Goal: Register for event/course

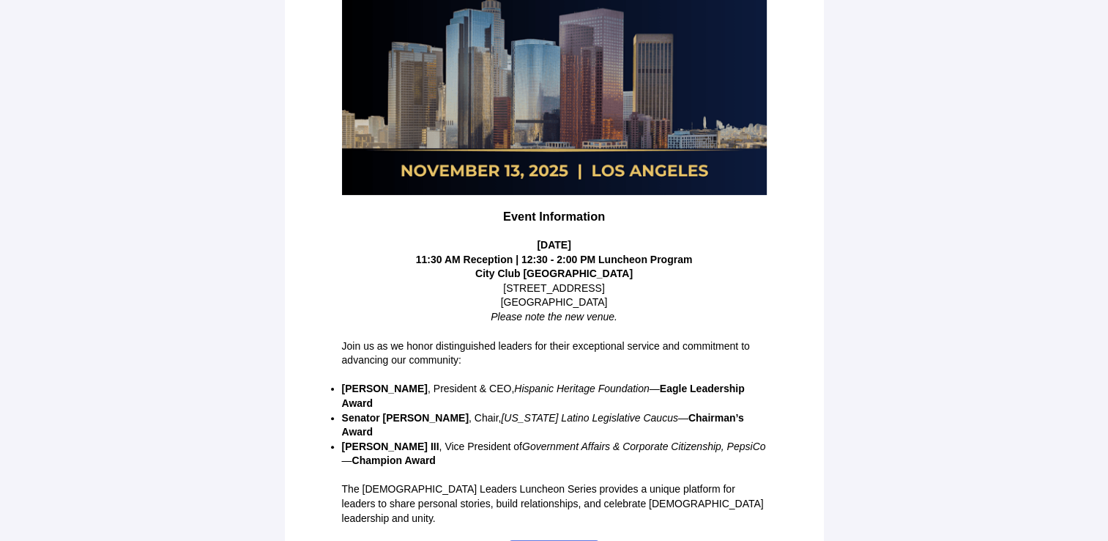
scroll to position [309, 0]
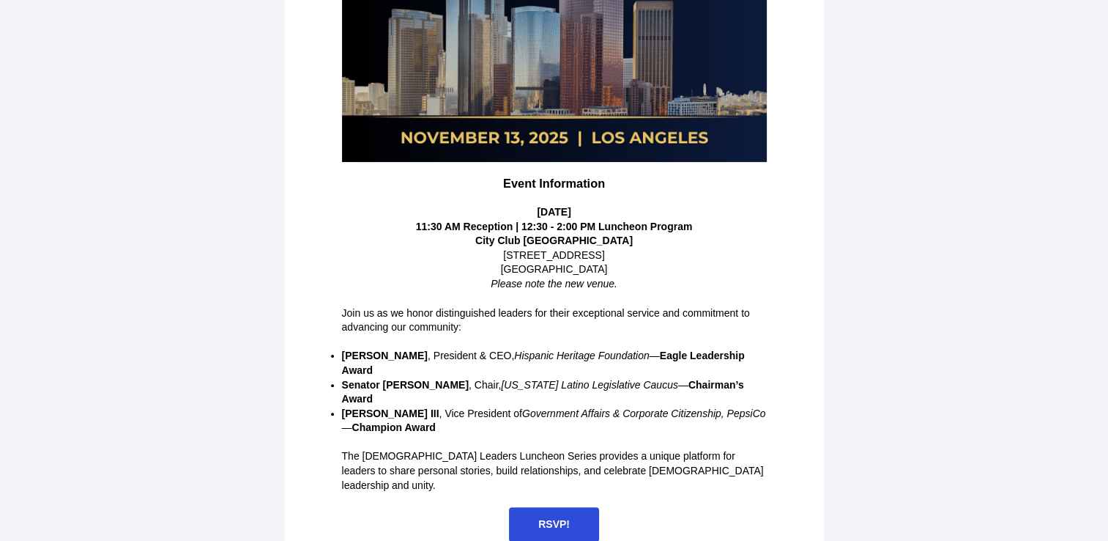
click at [543, 518] on span "RSVP!" at bounding box center [553, 524] width 31 height 12
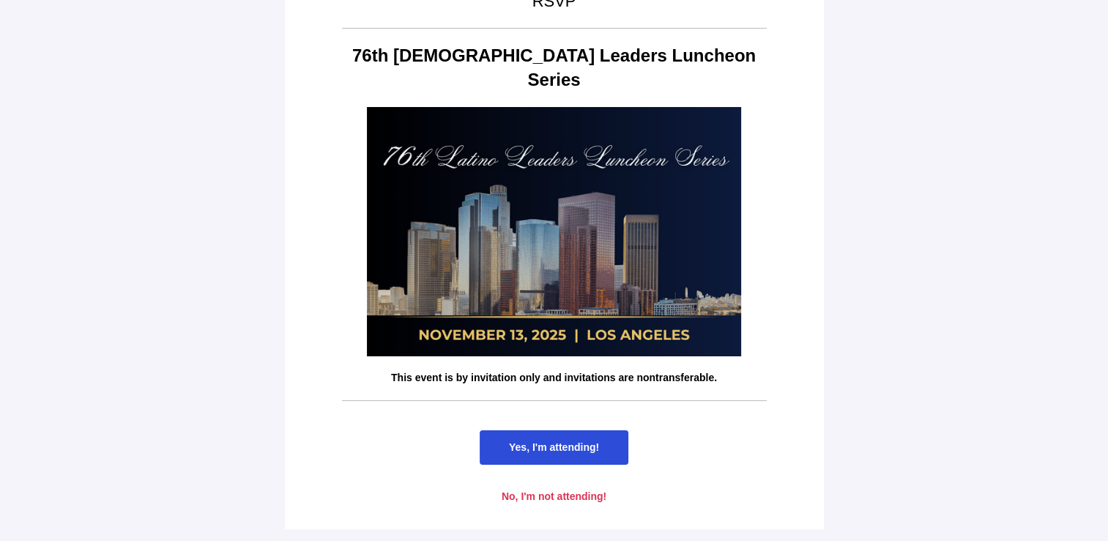
scroll to position [0, 0]
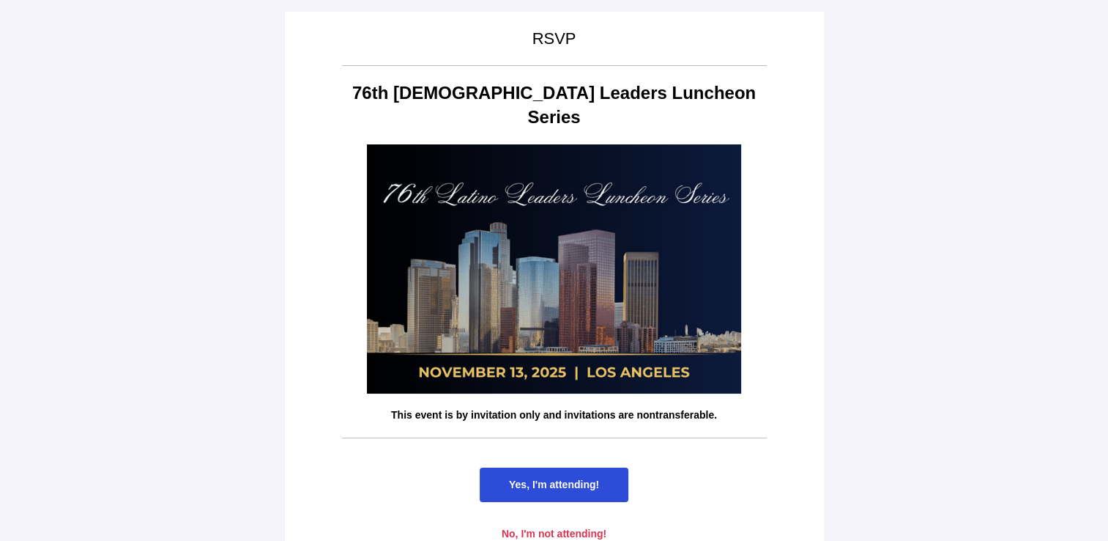
click at [573, 478] on span "Yes, I'm attending!" at bounding box center [554, 484] width 90 height 12
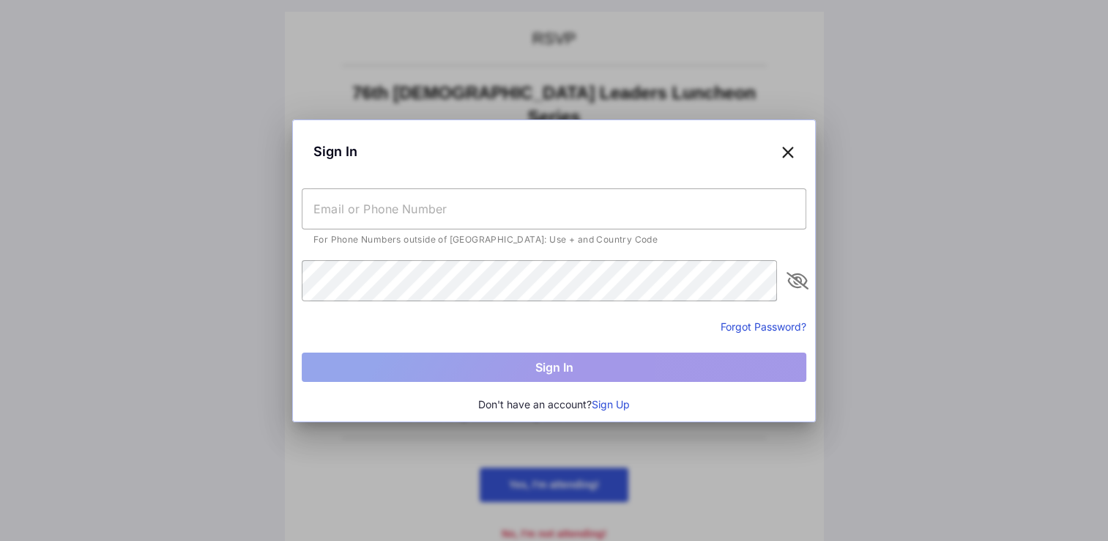
click at [610, 404] on button "Sign Up" at bounding box center [611, 404] width 38 height 16
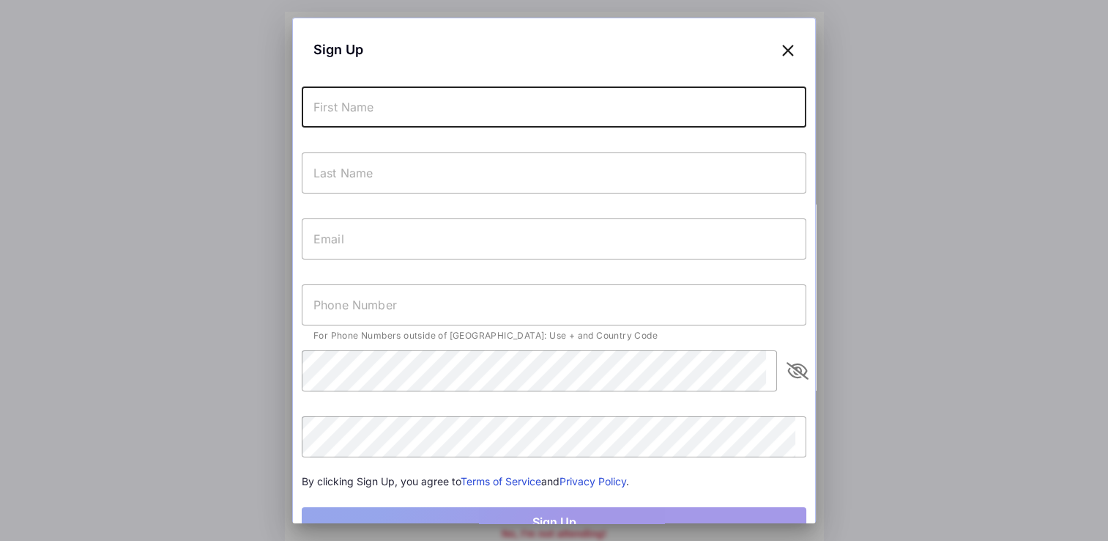
click at [363, 116] on input "text" at bounding box center [554, 106] width 505 height 41
type input "[PERSON_NAME] "Kat""
type input "Kirkwood"
type input "[EMAIL_ADDRESS][DOMAIN_NAME]"
type input "[PHONE_NUMBER]"
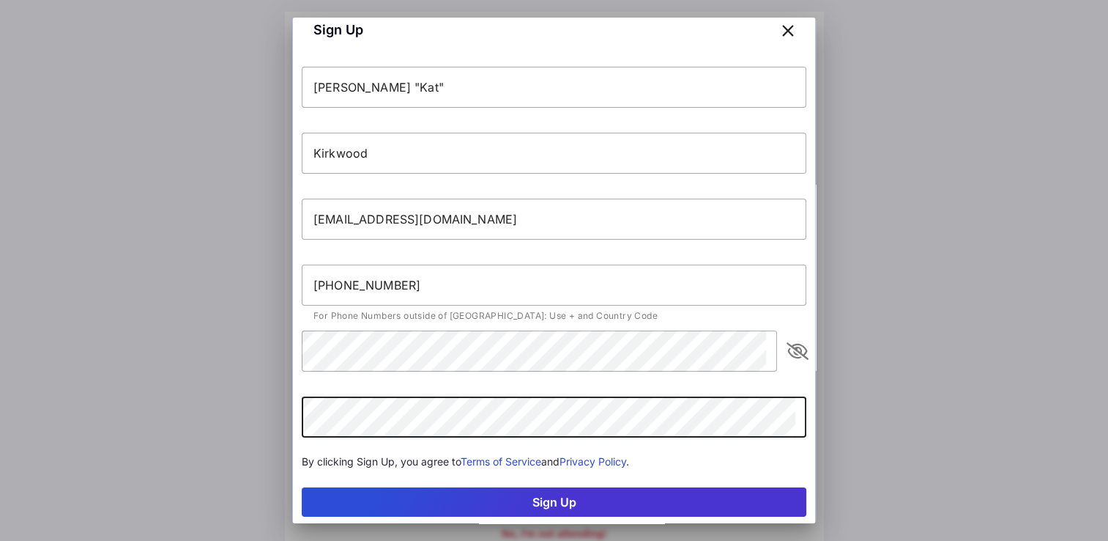
scroll to position [52, 0]
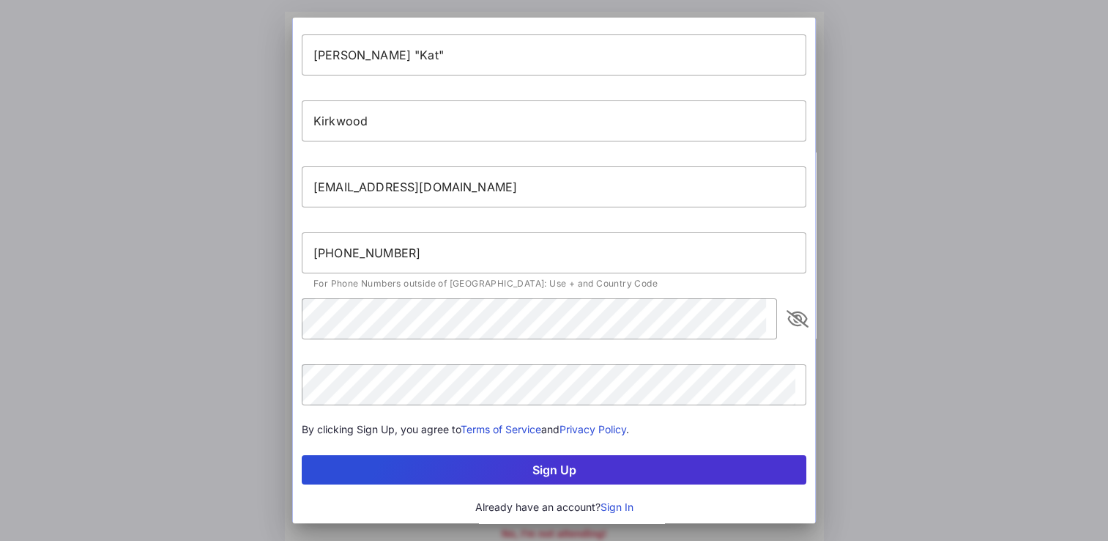
click at [534, 460] on button "Sign Up" at bounding box center [554, 469] width 505 height 29
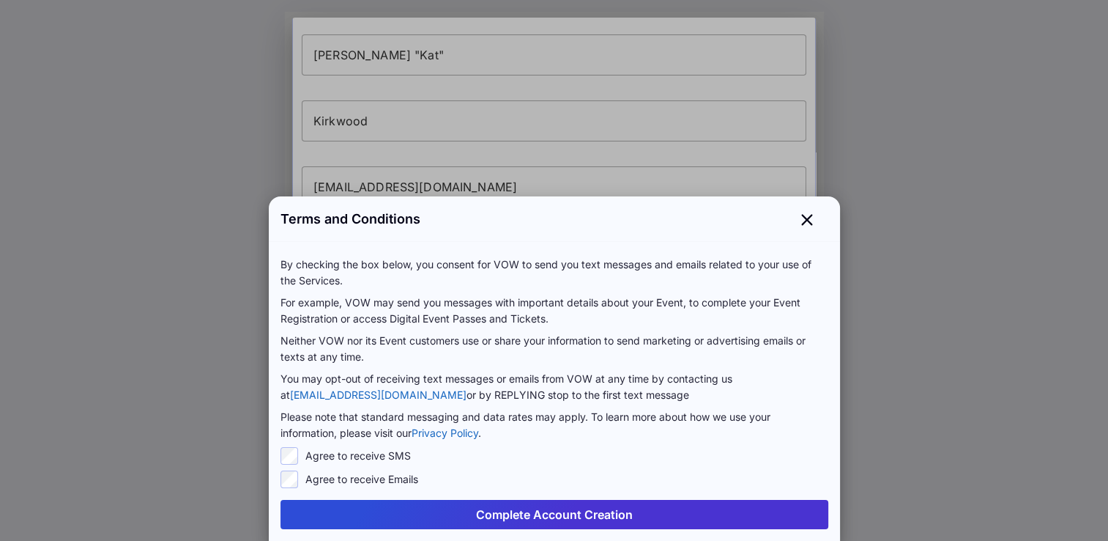
click at [553, 516] on button "Complete Account Creation" at bounding box center [555, 514] width 548 height 29
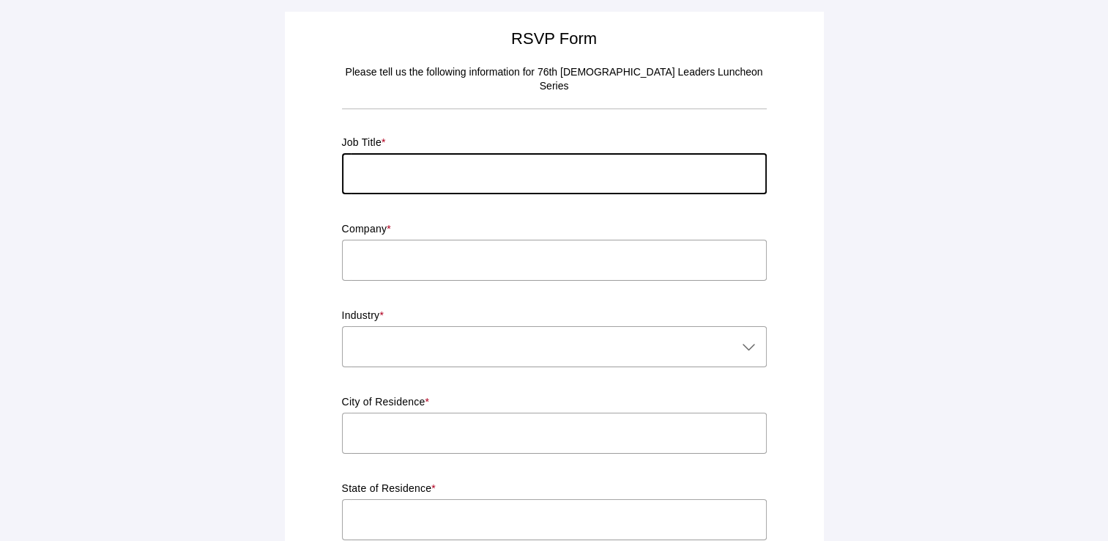
click at [395, 164] on input "text" at bounding box center [554, 173] width 425 height 41
type input "Chief Impact & Partnership Officer"
click at [418, 242] on input "text" at bounding box center [554, 260] width 425 height 41
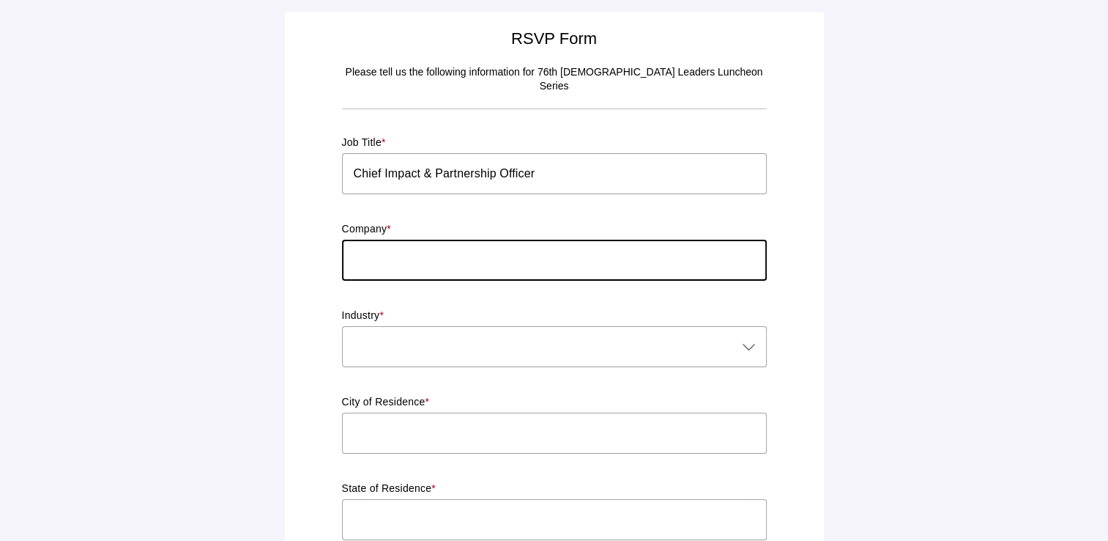
type input "Junior Achievement of [GEOGRAPHIC_DATA][US_STATE]"
type input "[GEOGRAPHIC_DATA]"
type input "[US_STATE]"
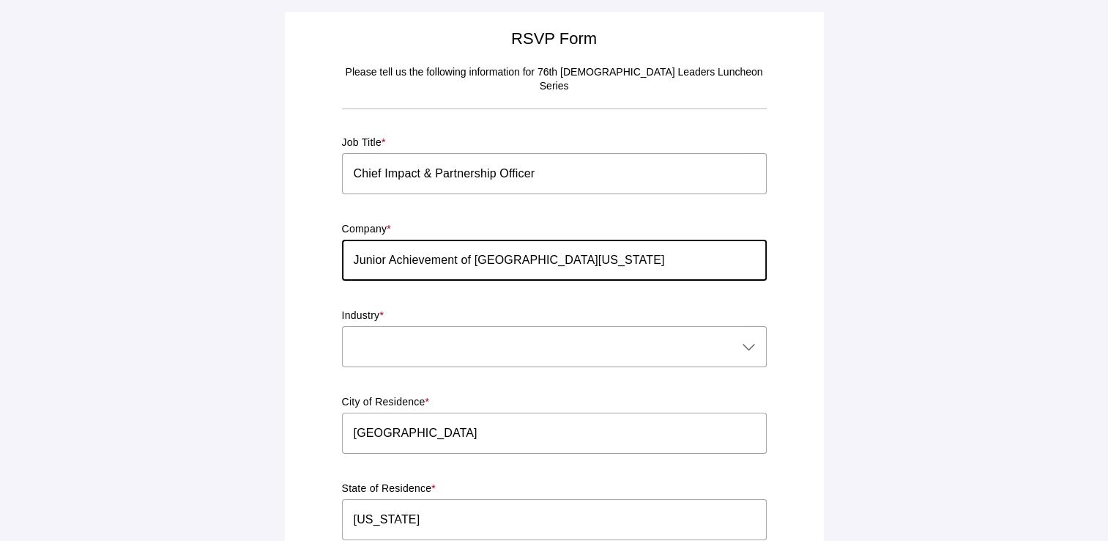
click at [381, 336] on div at bounding box center [540, 346] width 396 height 41
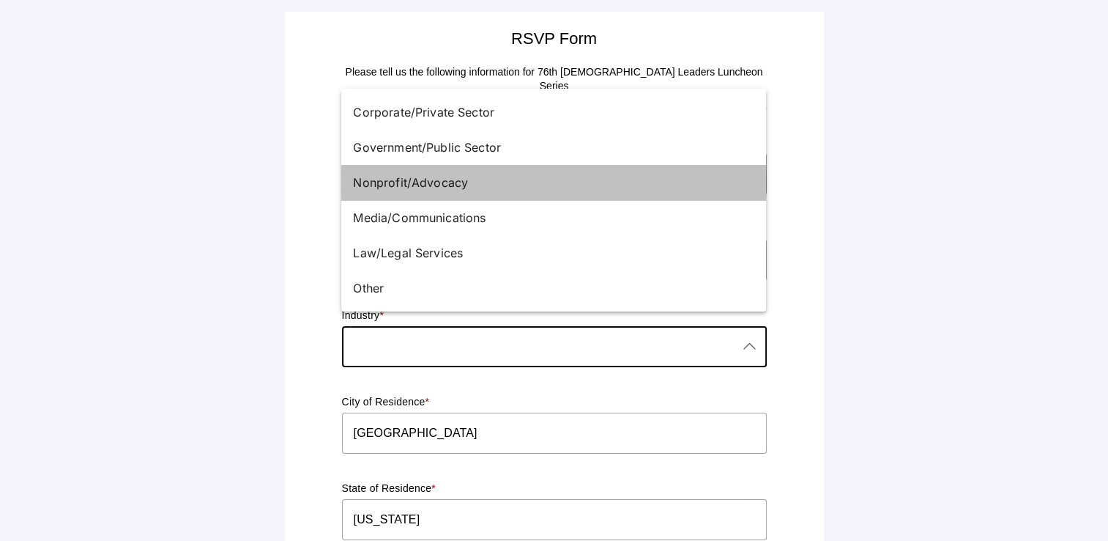
click at [428, 186] on div "Nonprofit/Advocacy" at bounding box center [548, 183] width 390 height 18
type input "Nonprofit/Advocacy"
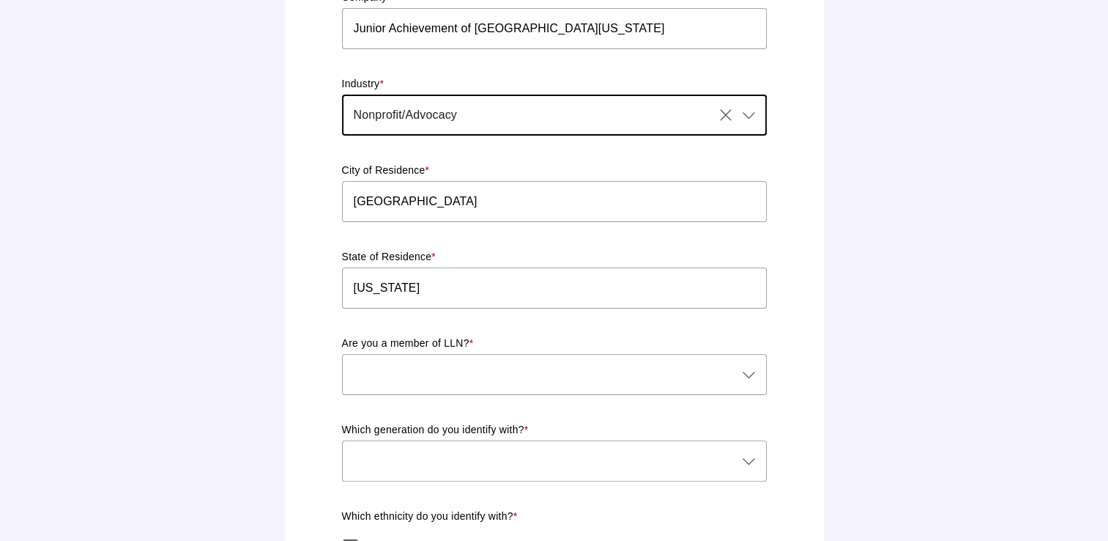
scroll to position [311, 0]
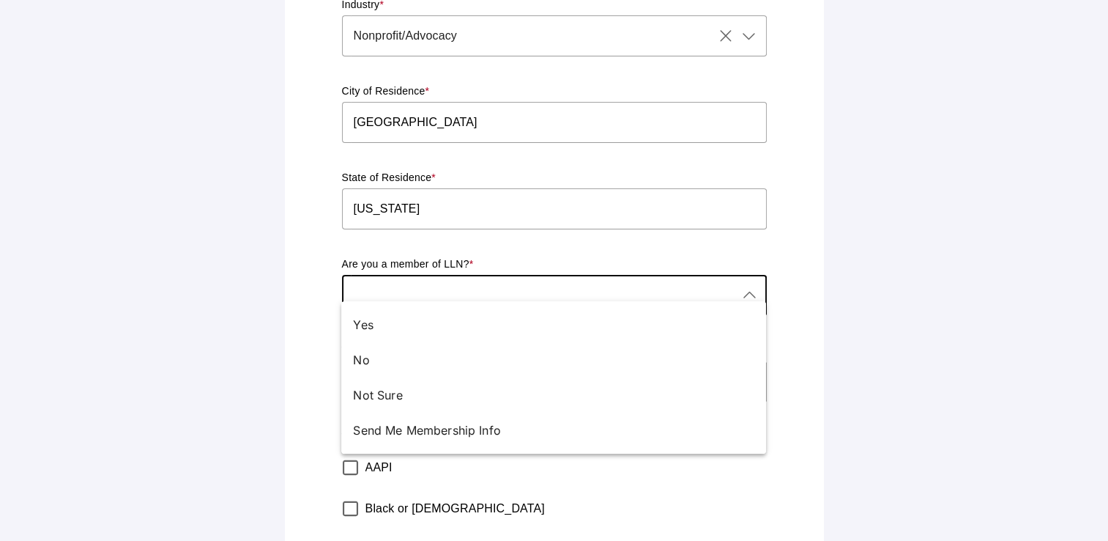
click at [740, 286] on icon at bounding box center [749, 295] width 18 height 18
click at [383, 397] on div "Not Sure" at bounding box center [548, 395] width 390 height 18
type input "Not Sure"
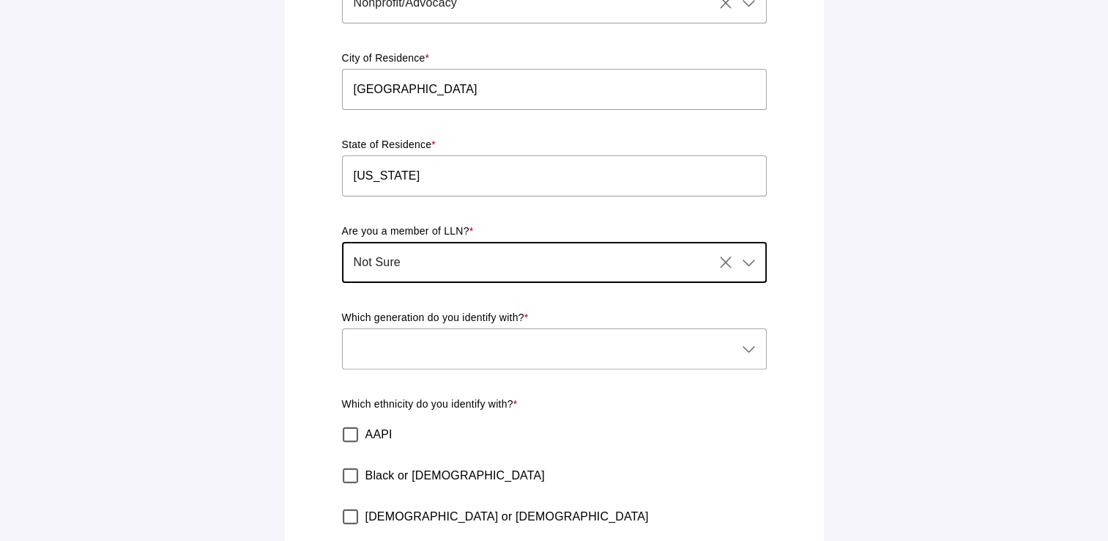
scroll to position [366, 0]
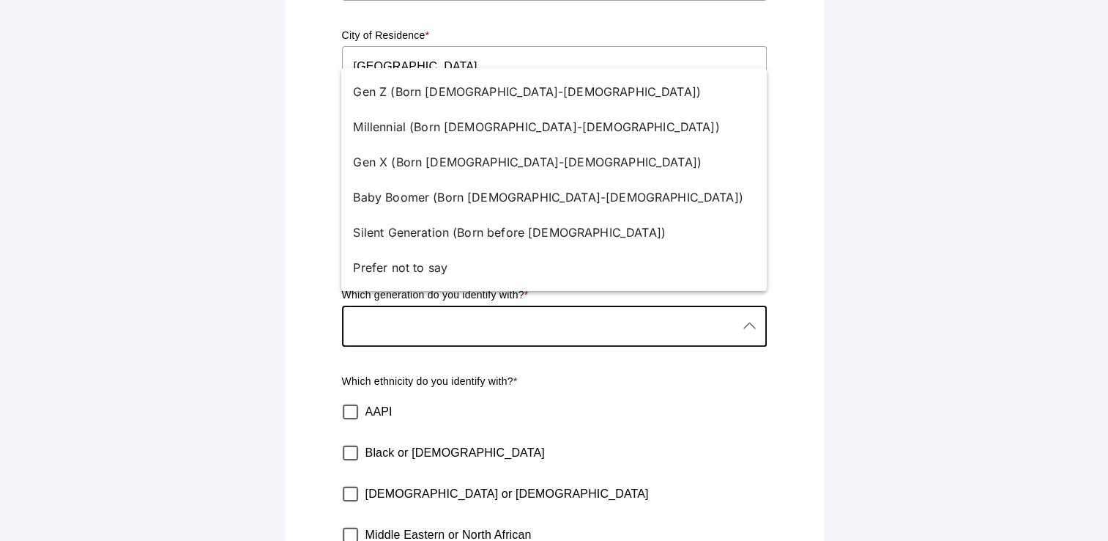
click at [751, 317] on icon at bounding box center [749, 326] width 18 height 18
click at [449, 160] on div "Gen X (Born [DEMOGRAPHIC_DATA]-[DEMOGRAPHIC_DATA])" at bounding box center [548, 162] width 390 height 18
type input "Gen X (Born [DEMOGRAPHIC_DATA]-[DEMOGRAPHIC_DATA])"
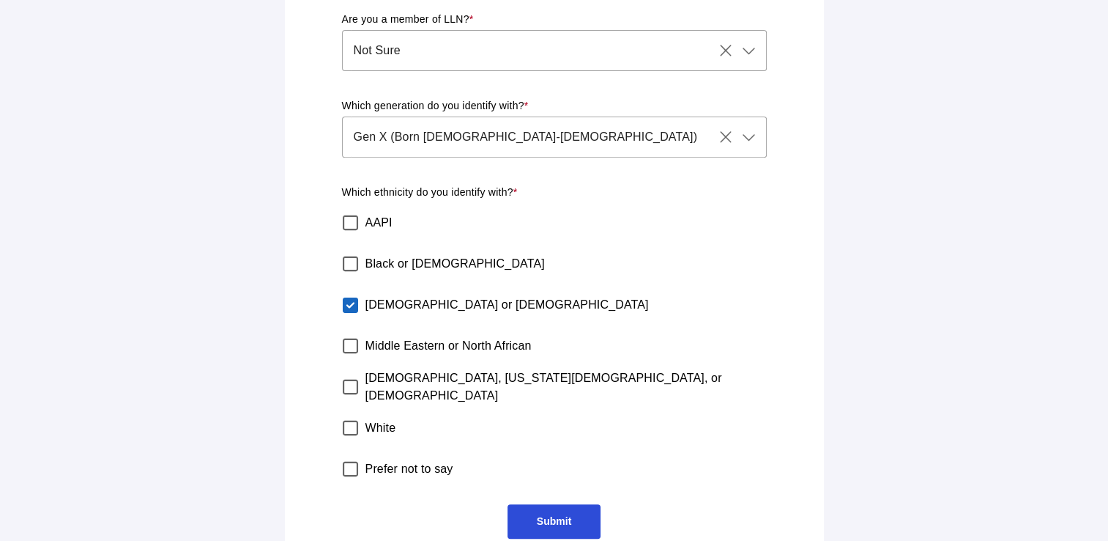
scroll to position [566, 0]
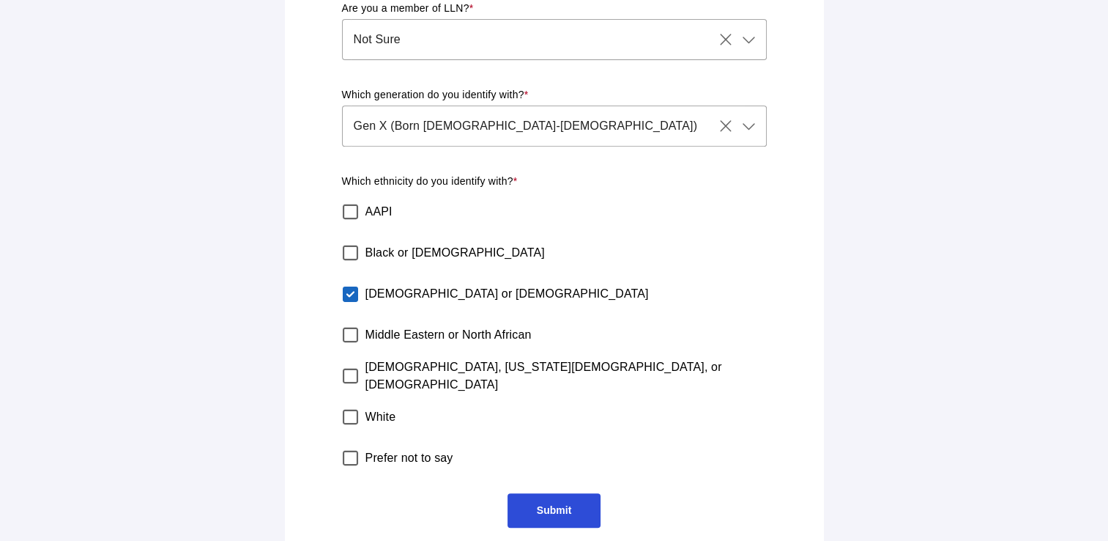
click at [560, 504] on span "Submit" at bounding box center [554, 510] width 34 height 12
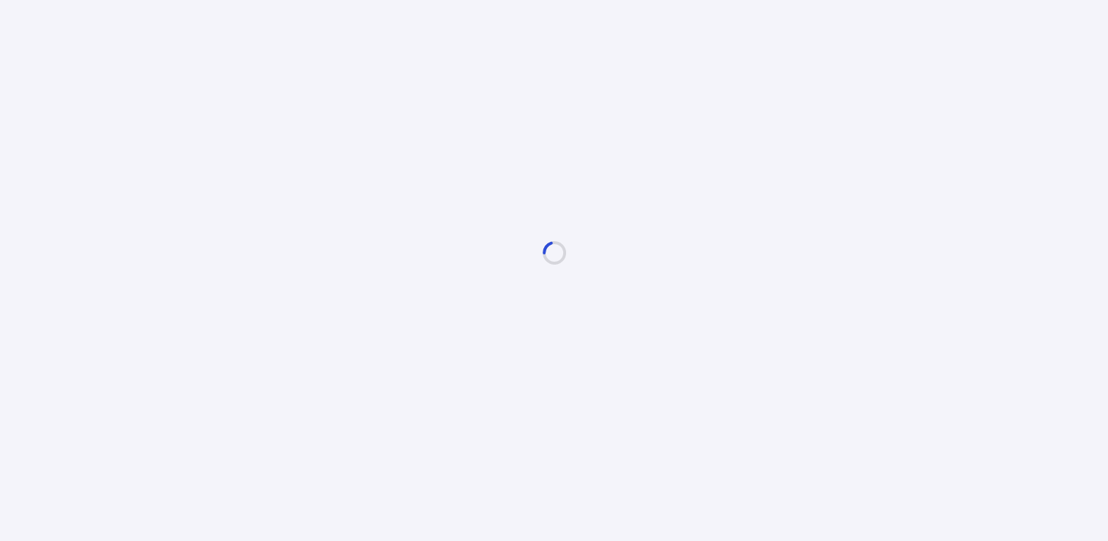
scroll to position [0, 0]
